Goal: Task Accomplishment & Management: Manage account settings

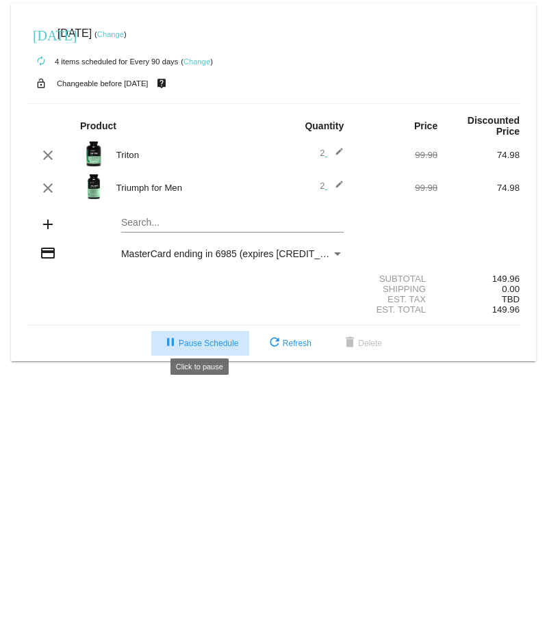
click at [197, 339] on span "pause Pause Schedule" at bounding box center [200, 344] width 76 height 10
click at [193, 332] on button "play_arrow Resume Schedule" at bounding box center [200, 343] width 105 height 25
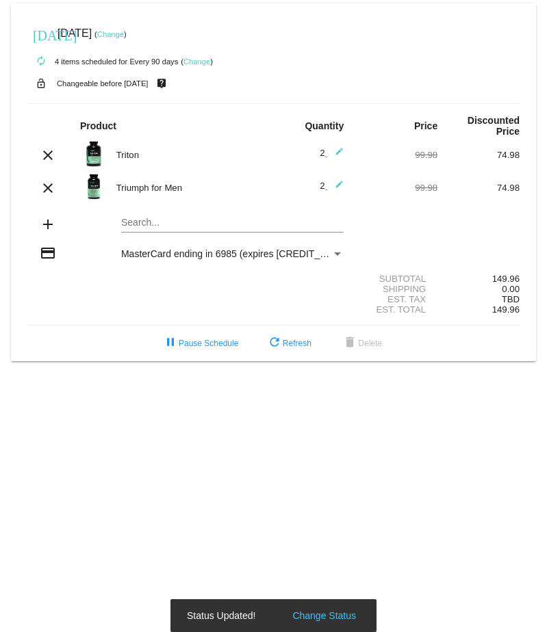
click at [124, 33] on link "Change" at bounding box center [110, 34] width 27 height 8
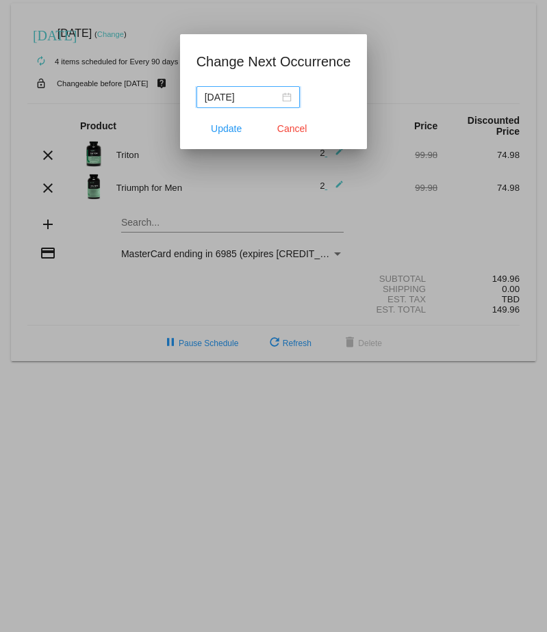
click at [284, 99] on div "[DATE]" at bounding box center [248, 97] width 87 height 15
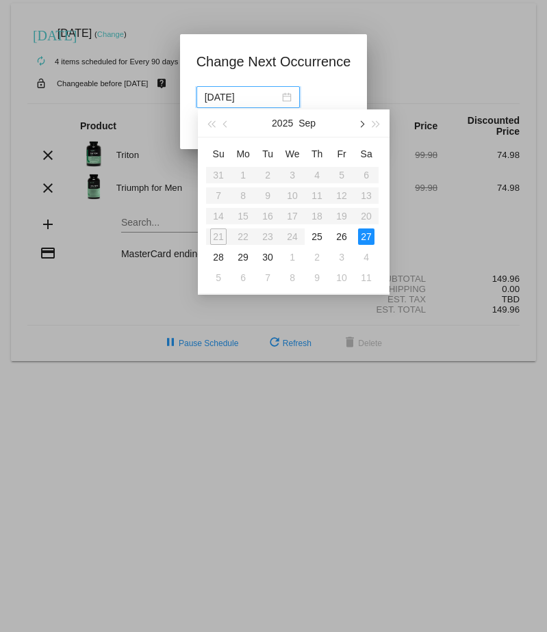
click at [361, 122] on span "button" at bounding box center [361, 124] width 7 height 7
click at [336, 220] on div "19" at bounding box center [341, 216] width 16 height 16
type input "[DATE]"
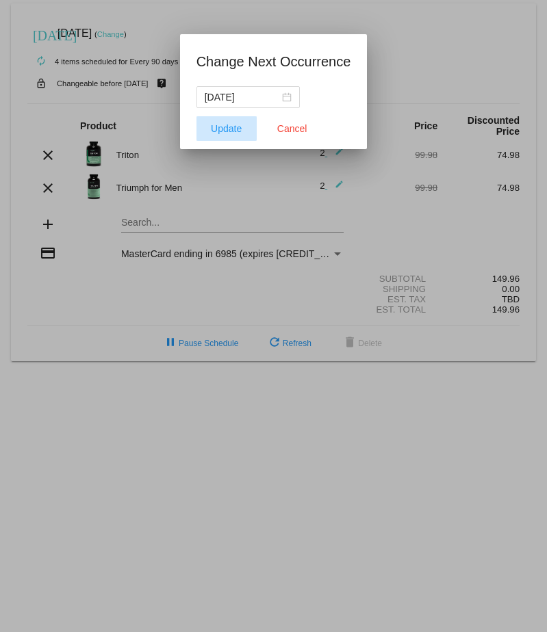
click at [222, 128] on span "Update" at bounding box center [226, 128] width 31 height 11
